Goal: Contribute content

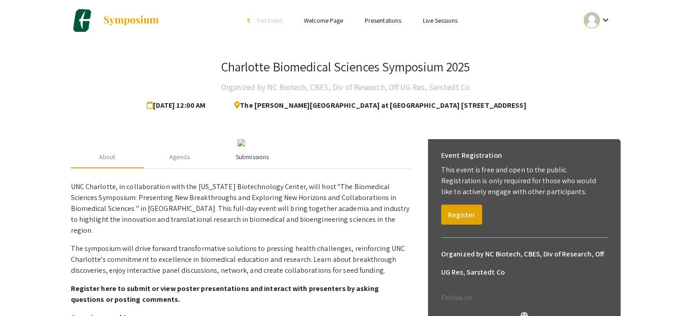
click at [254, 162] on div "Submissions" at bounding box center [252, 157] width 33 height 10
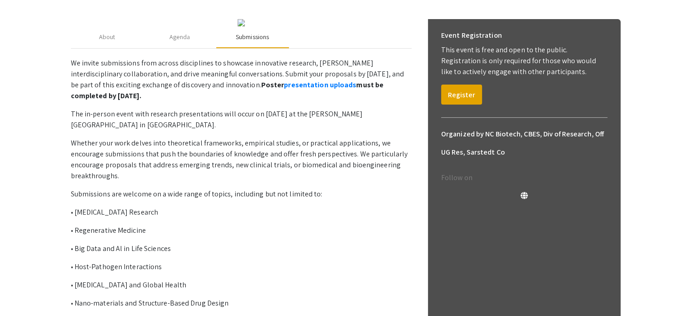
scroll to position [136, 0]
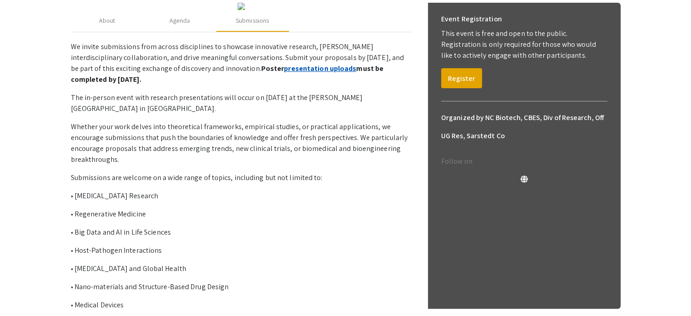
click at [285, 73] on link "presentation uploads" at bounding box center [320, 69] width 72 height 10
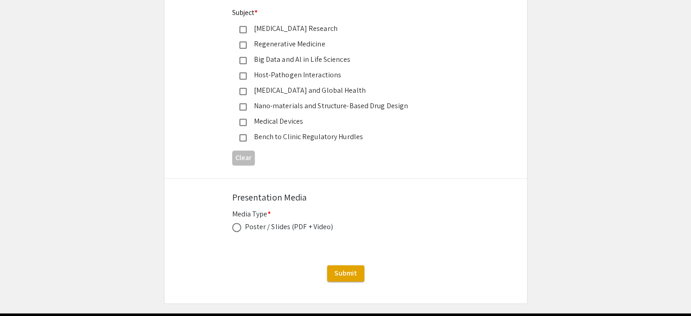
scroll to position [1136, 0]
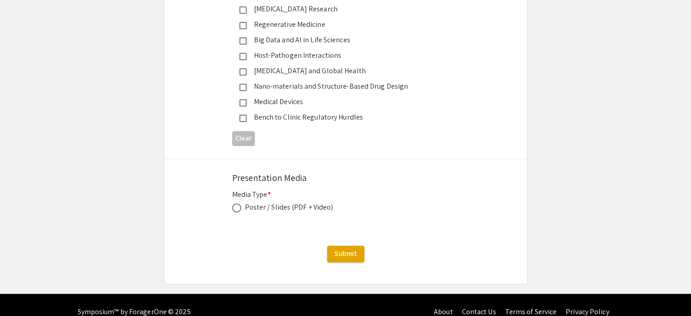
click at [331, 203] on div "Poster / Slides (PDF + Video)" at bounding box center [345, 207] width 227 height 11
click at [327, 203] on div "Poster / Slides (PDF + Video)" at bounding box center [289, 207] width 89 height 11
click at [235, 208] on span at bounding box center [236, 207] width 9 height 9
click at [235, 208] on input "radio" at bounding box center [236, 207] width 9 height 9
radio input "true"
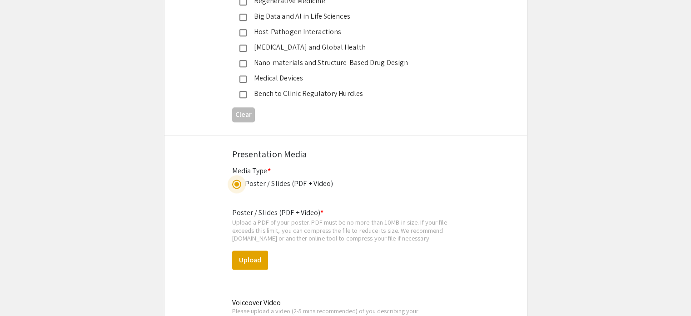
scroll to position [1113, 0]
